Goal: Transaction & Acquisition: Purchase product/service

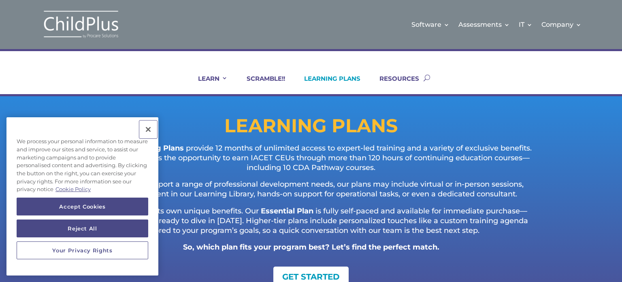
click at [146, 132] on button "Close" at bounding box center [148, 129] width 18 height 18
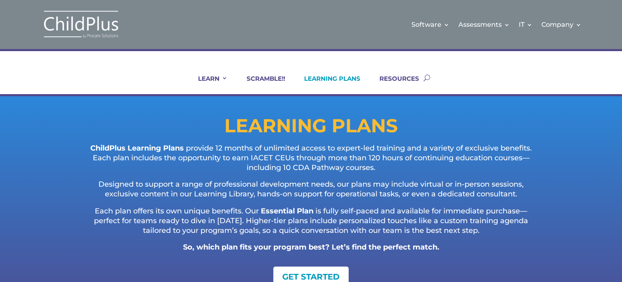
click at [620, 112] on div "LEARNING PLANS ChildPlus Learning Plans provide 12 months of unlimited access t…" at bounding box center [311, 218] width 622 height 244
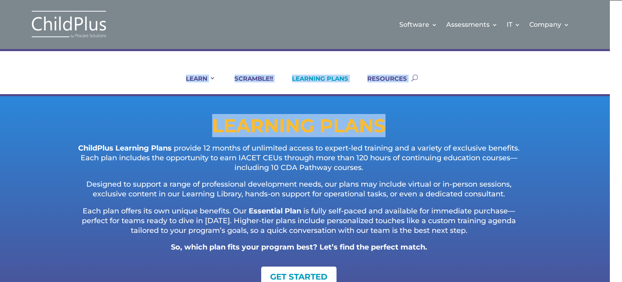
drag, startPoint x: 620, startPoint y: 43, endPoint x: 616, endPoint y: 117, distance: 74.2
click at [606, 108] on div "LEARNING PLANS ChildPlus Learning Plans provide 12 months of unlimited access t…" at bounding box center [299, 218] width 622 height 244
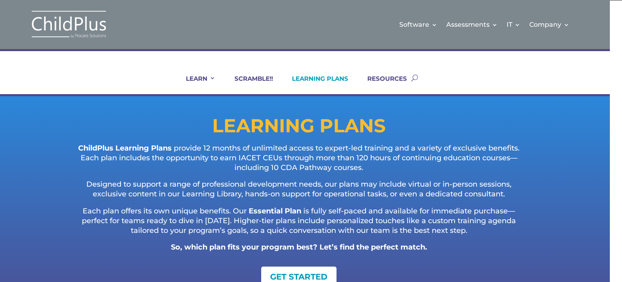
click at [590, 143] on div "LEARNING PLANS ChildPlus Learning Plans provide 12 months of unlimited access t…" at bounding box center [299, 218] width 622 height 244
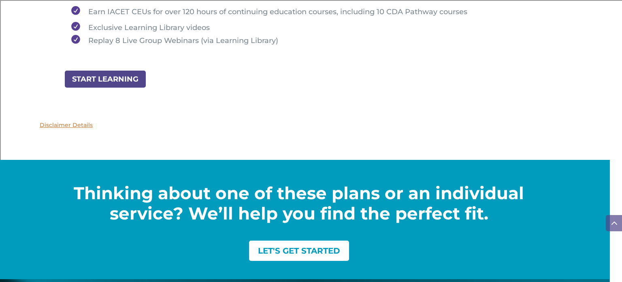
scroll to position [1000, 0]
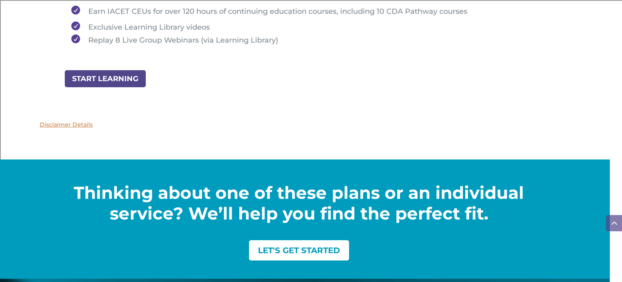
drag, startPoint x: 617, startPoint y: 74, endPoint x: 616, endPoint y: 142, distance: 68.5
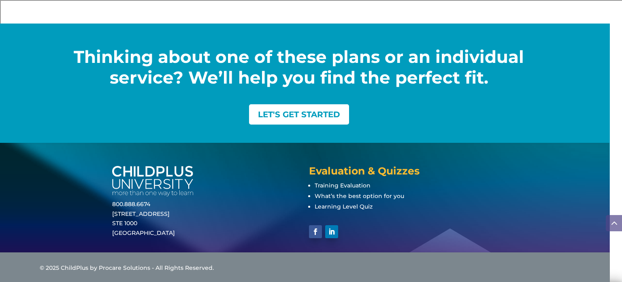
scroll to position [1137, 0]
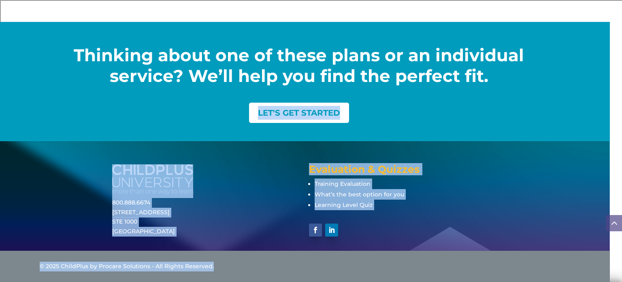
drag, startPoint x: 618, startPoint y: 218, endPoint x: 618, endPoint y: 79, distance: 139.7
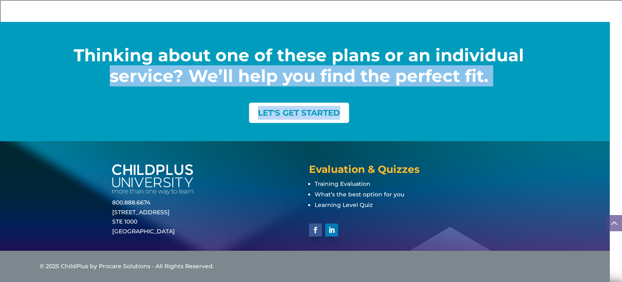
drag, startPoint x: 615, startPoint y: 116, endPoint x: 612, endPoint y: 29, distance: 87.5
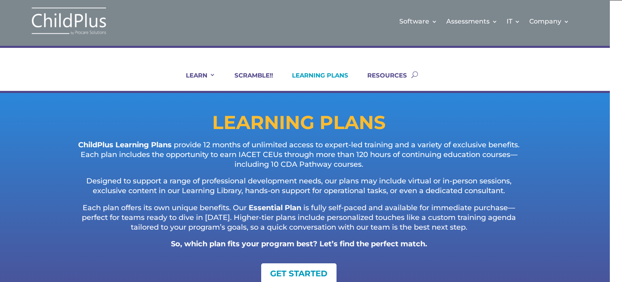
scroll to position [0, 0]
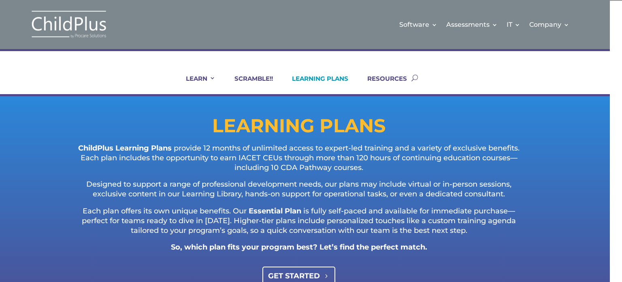
click at [283, 273] on link "GET STARTED" at bounding box center [298, 275] width 73 height 18
